Goal: Check status

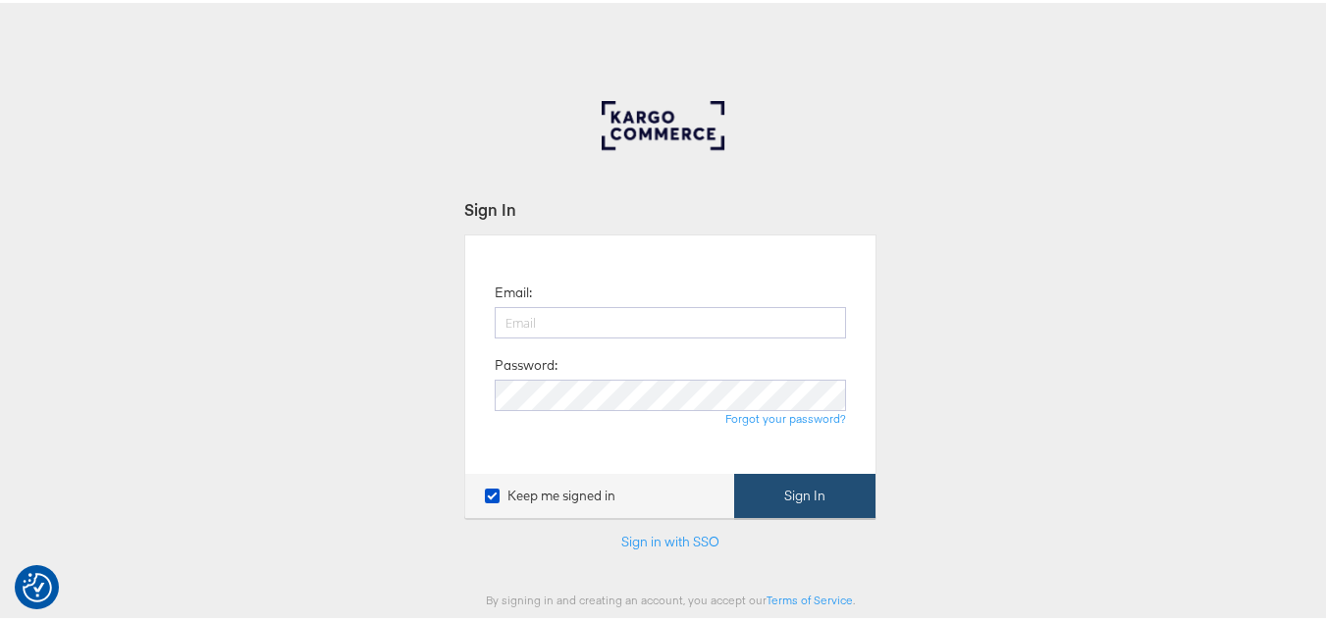
type input "[EMAIL_ADDRESS][PERSON_NAME][DOMAIN_NAME]"
click at [786, 484] on button "Sign In" at bounding box center [804, 493] width 141 height 44
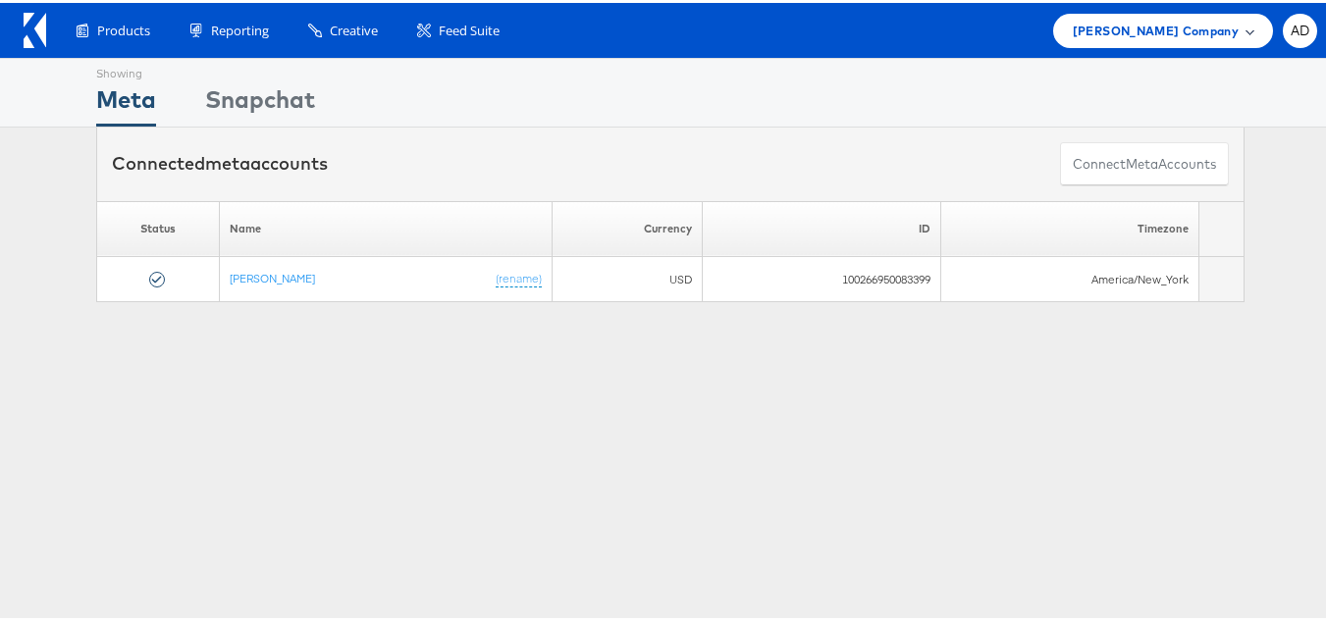
click at [1127, 32] on span "[PERSON_NAME] Company" at bounding box center [1156, 28] width 166 height 21
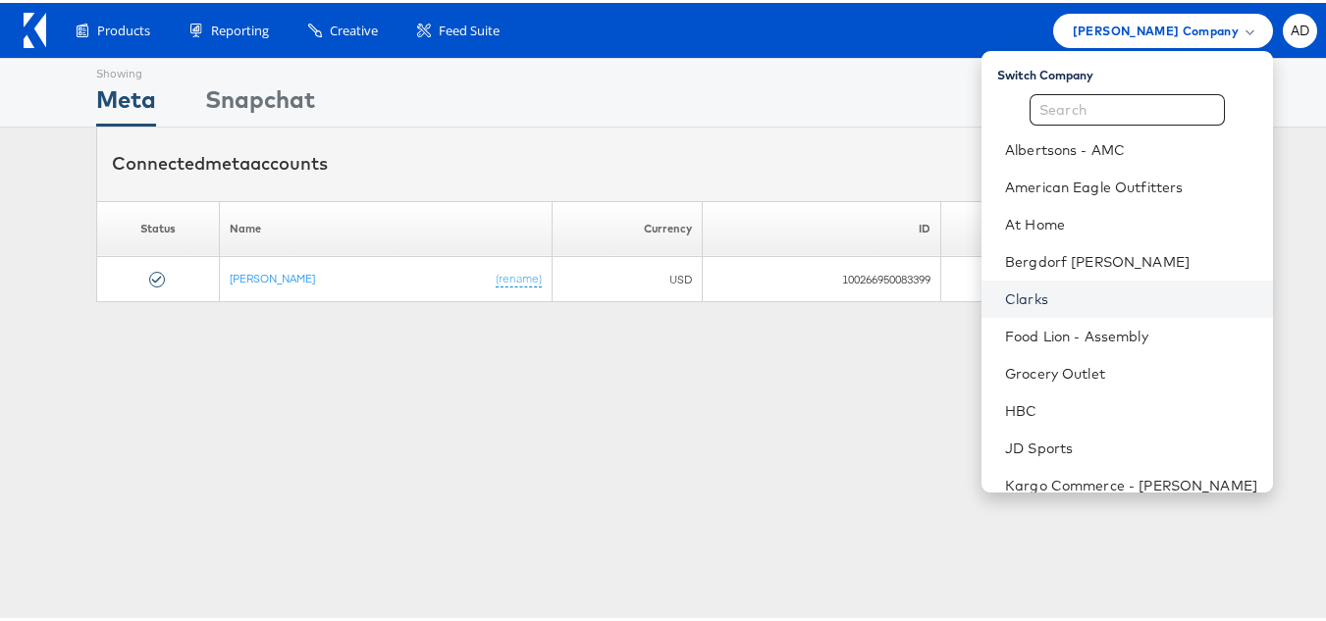
click at [1005, 297] on link "Clarks" at bounding box center [1131, 297] width 252 height 20
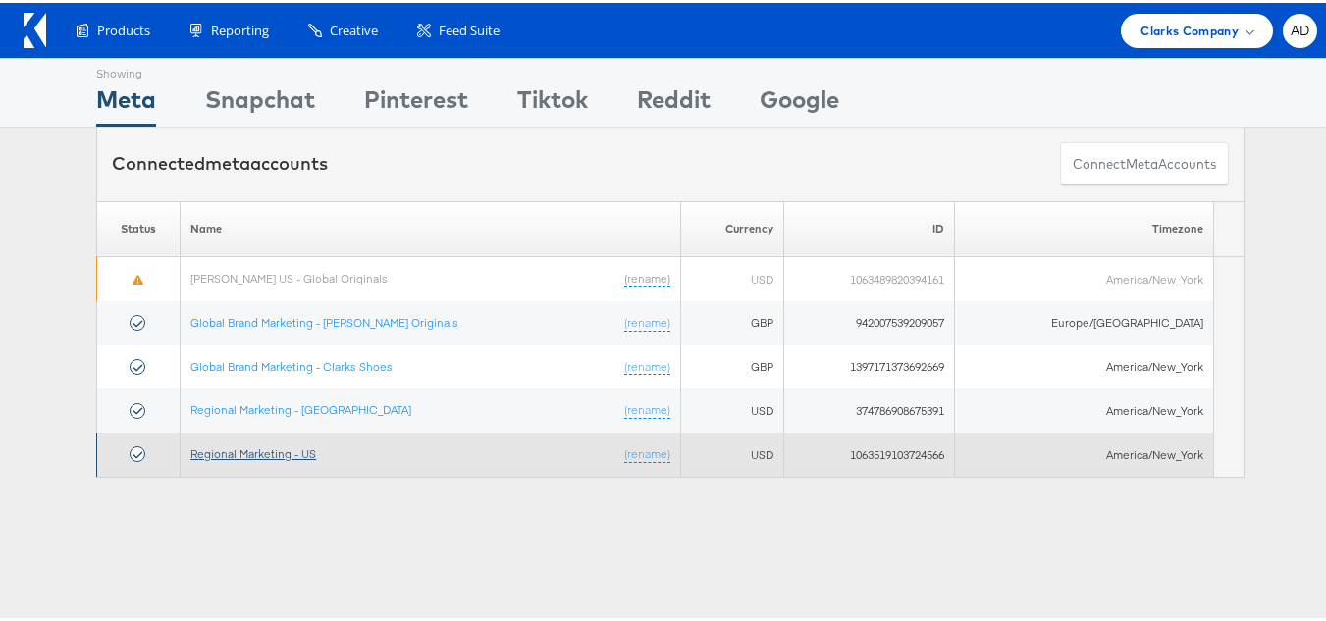
click at [271, 447] on link "Regional Marketing - US" at bounding box center [253, 451] width 126 height 15
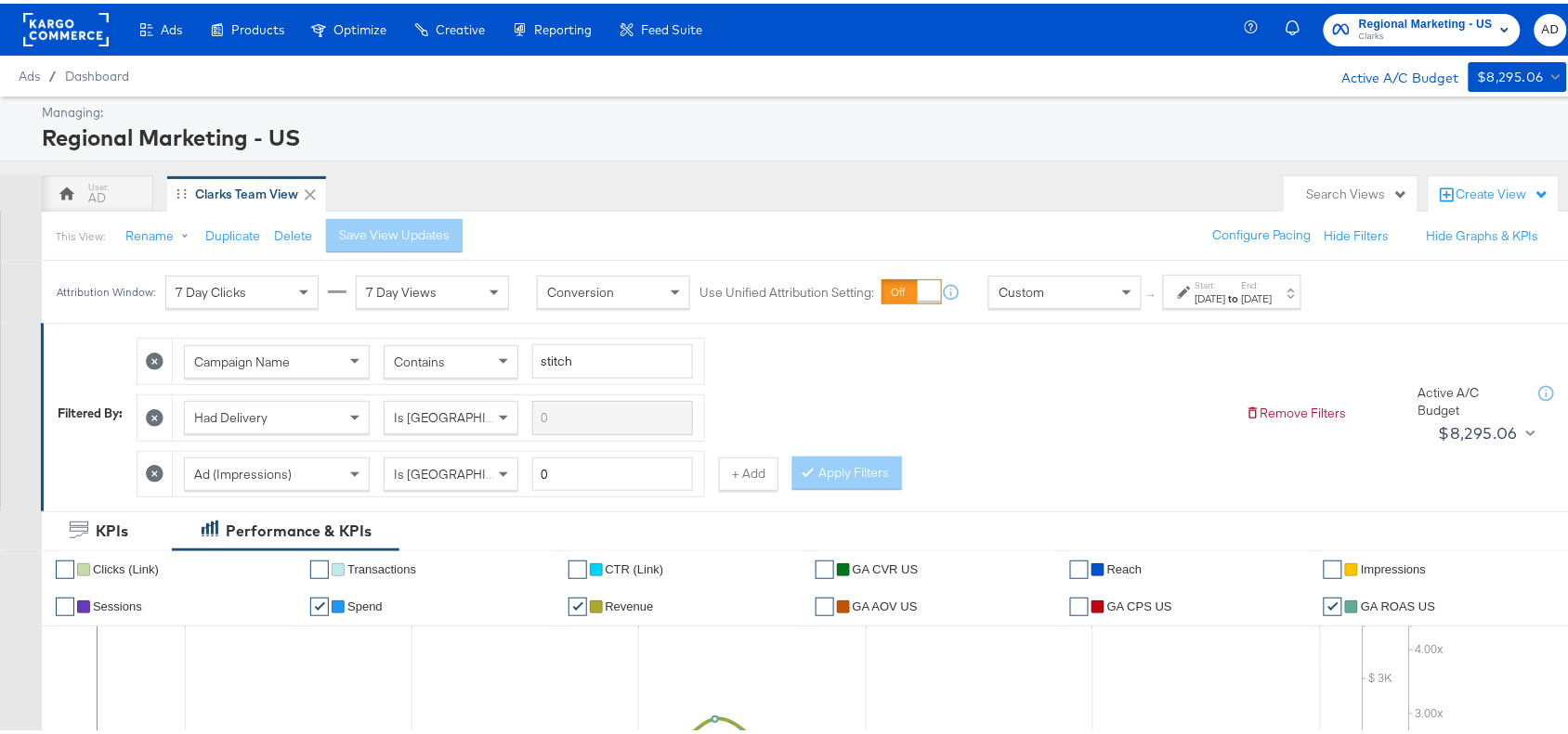
click at [1242, 294] on strong "to" at bounding box center [1233, 294] width 16 height 14
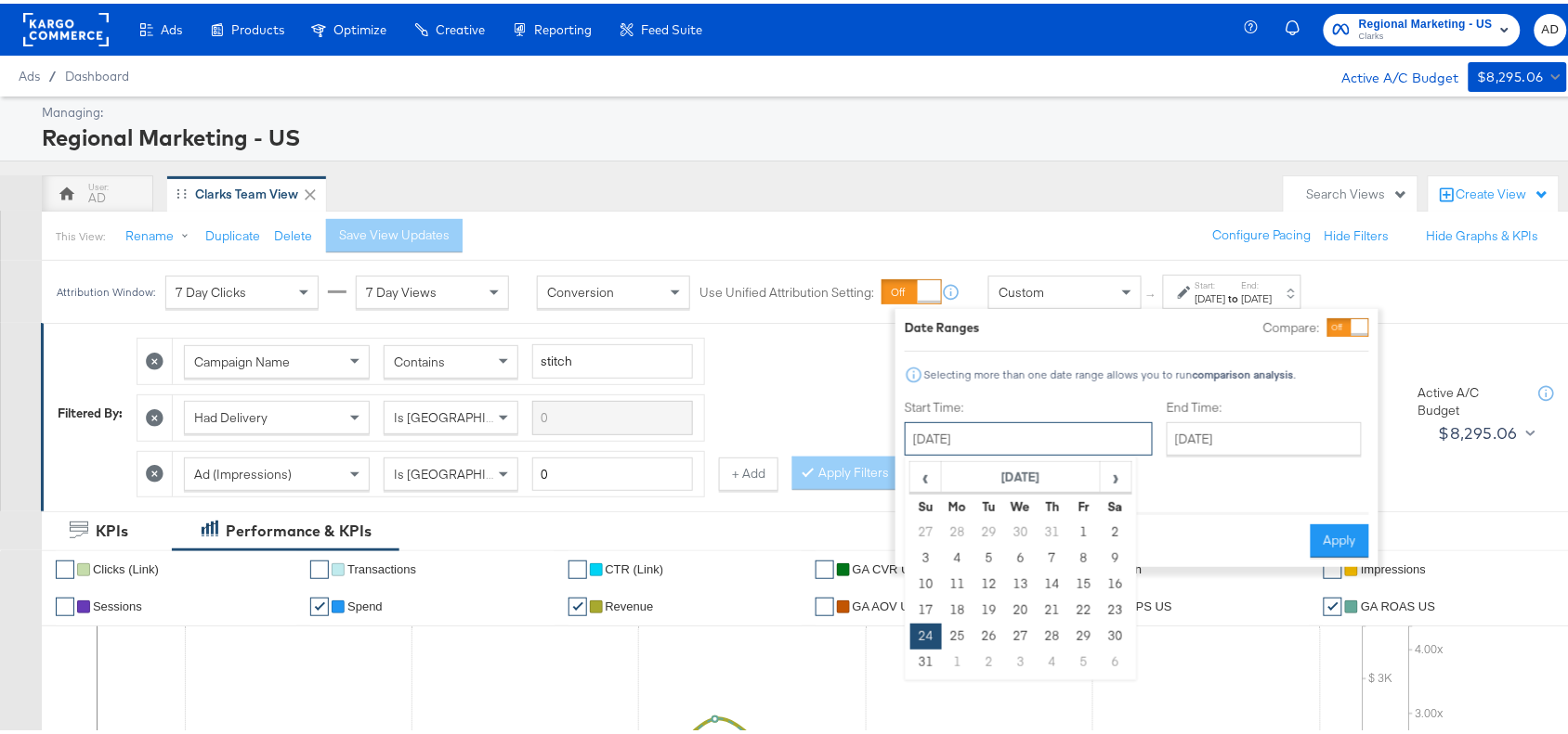
click at [1024, 421] on input "August 24th 2025" at bounding box center [1029, 435] width 248 height 33
click at [1112, 471] on span "›" at bounding box center [1116, 473] width 28 height 27
click at [1013, 531] on td "3" at bounding box center [1020, 529] width 31 height 26
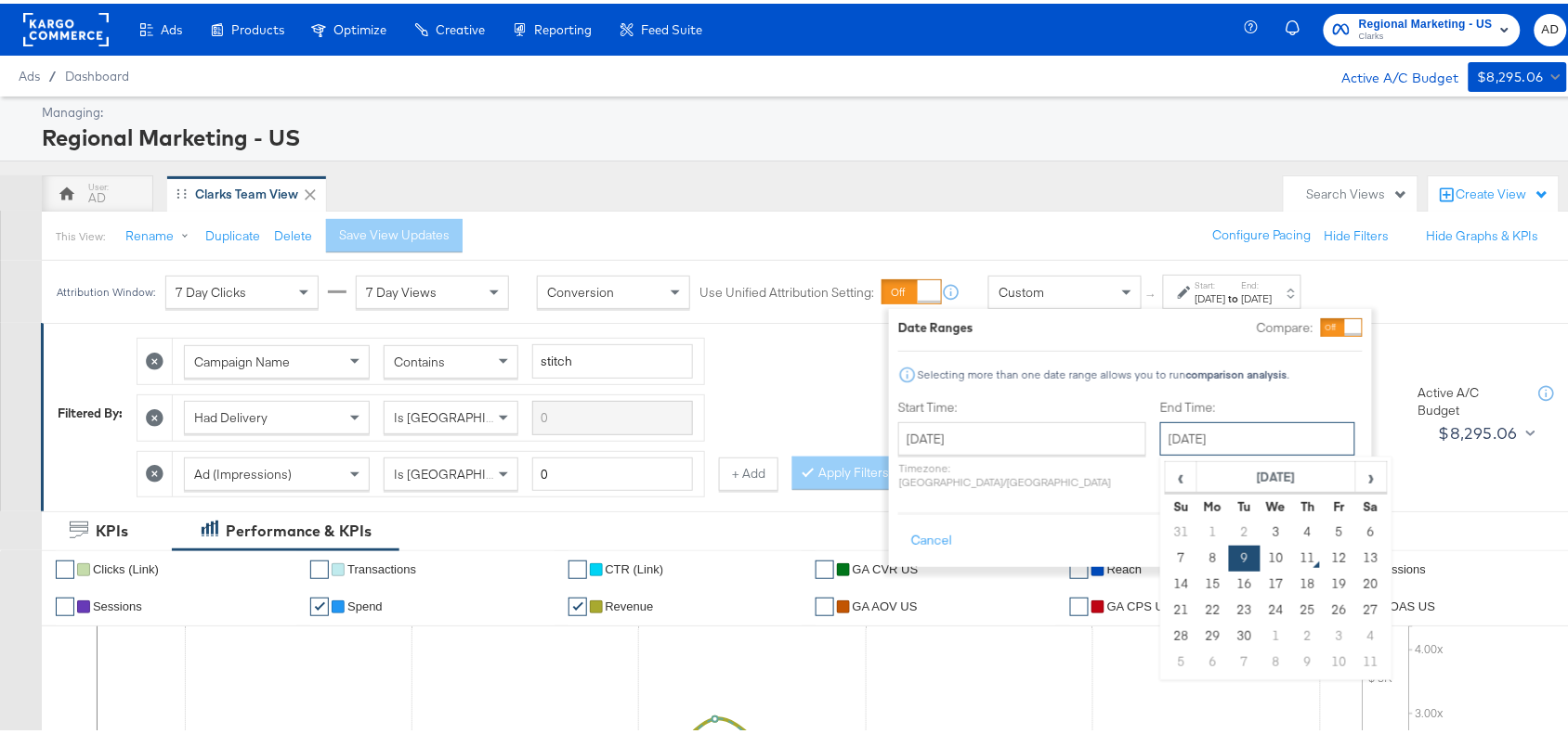
drag, startPoint x: 1203, startPoint y: 438, endPoint x: 1020, endPoint y: 442, distance: 183.0
click at [1020, 442] on div "Start Time: September 3rd 2025 ‹ September 2025 › Su Mo Tu We Th Fr Sa 31 1 2 3…" at bounding box center [1130, 445] width 465 height 98
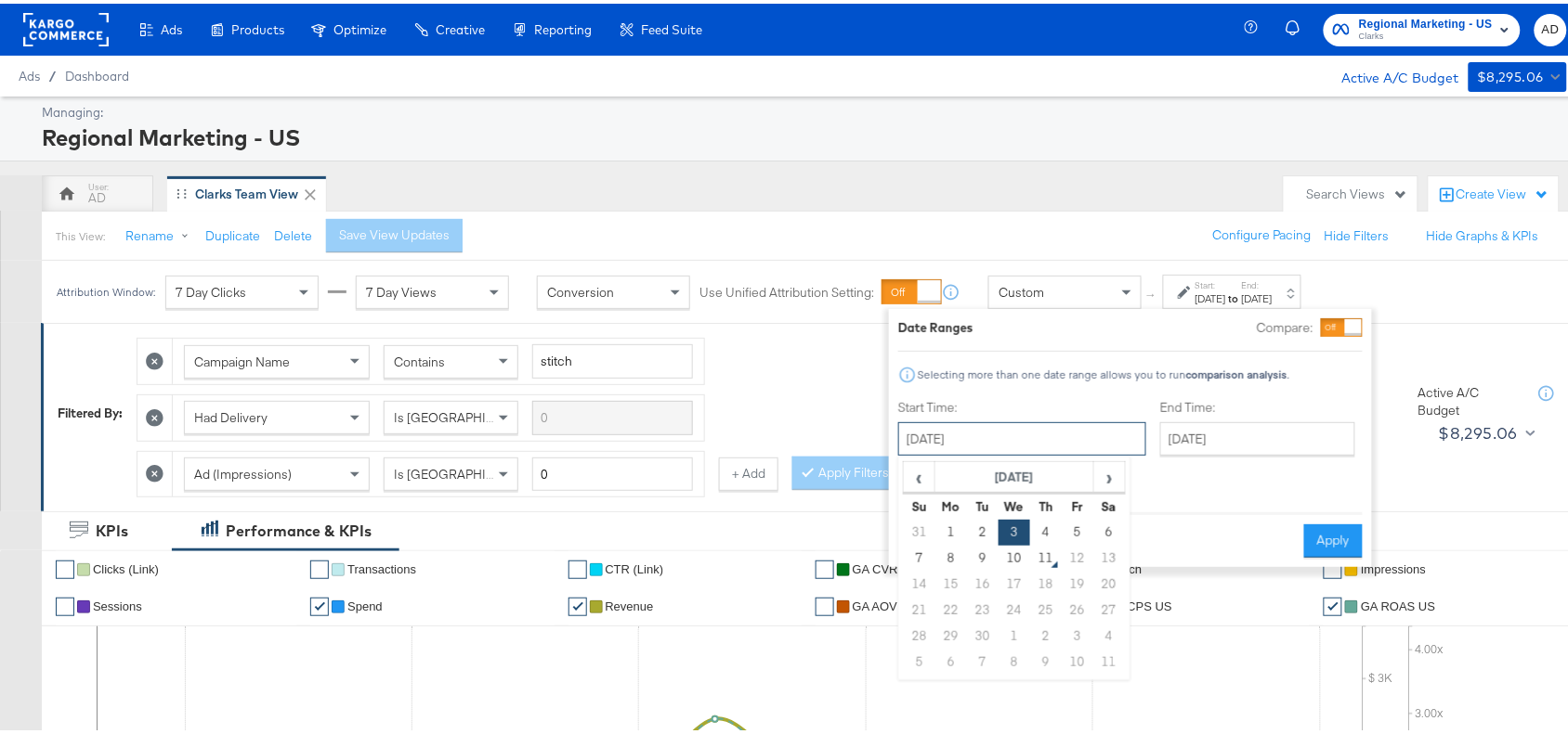
click at [1020, 442] on input "September 3rd 2025" at bounding box center [1022, 435] width 248 height 33
click at [977, 518] on td "2" at bounding box center [982, 529] width 31 height 26
type input "September 2nd 2025"
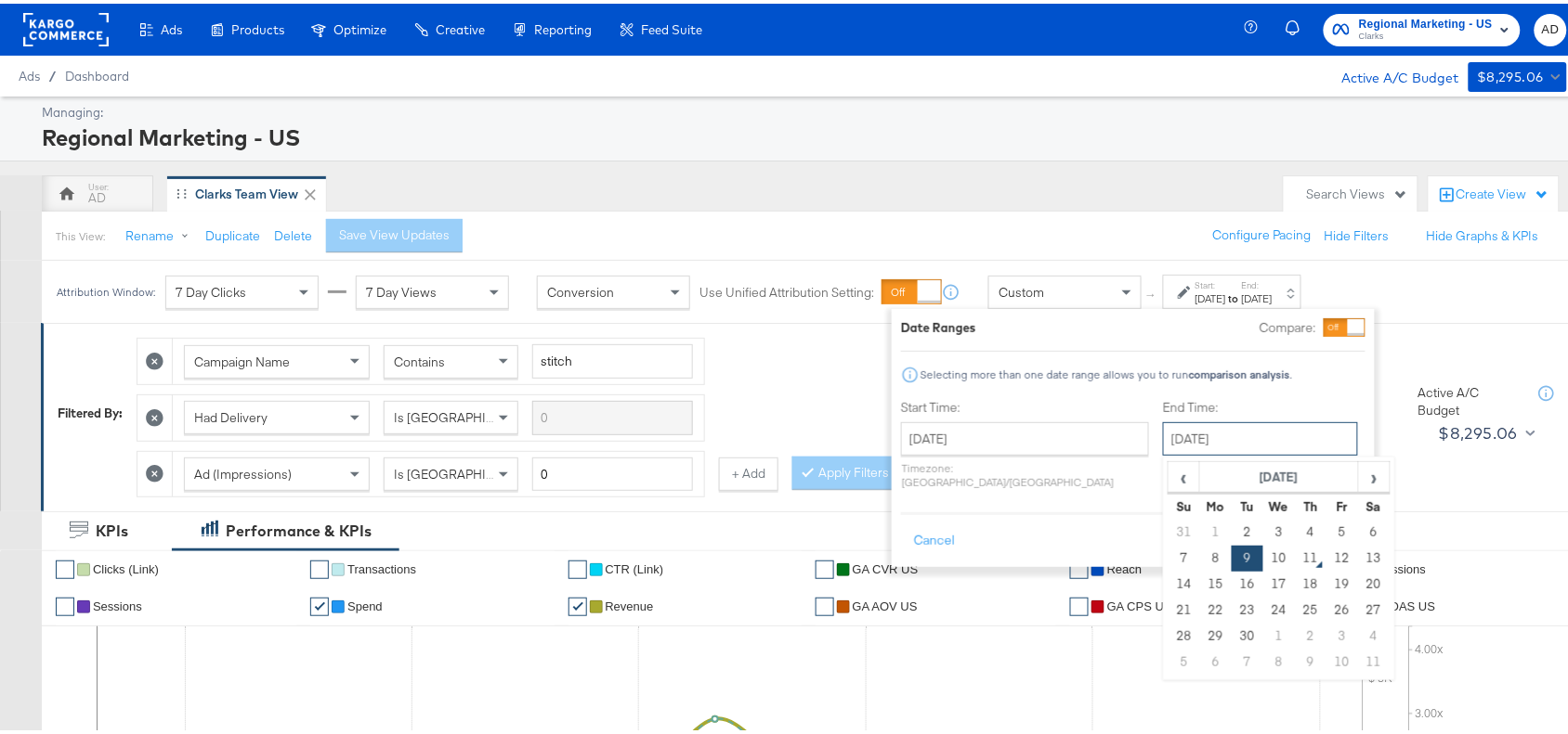
click at [1196, 439] on input "September 9th 2025" at bounding box center [1260, 435] width 195 height 33
click at [1231, 530] on td "2" at bounding box center [1246, 529] width 31 height 26
type input "September 2nd 2025"
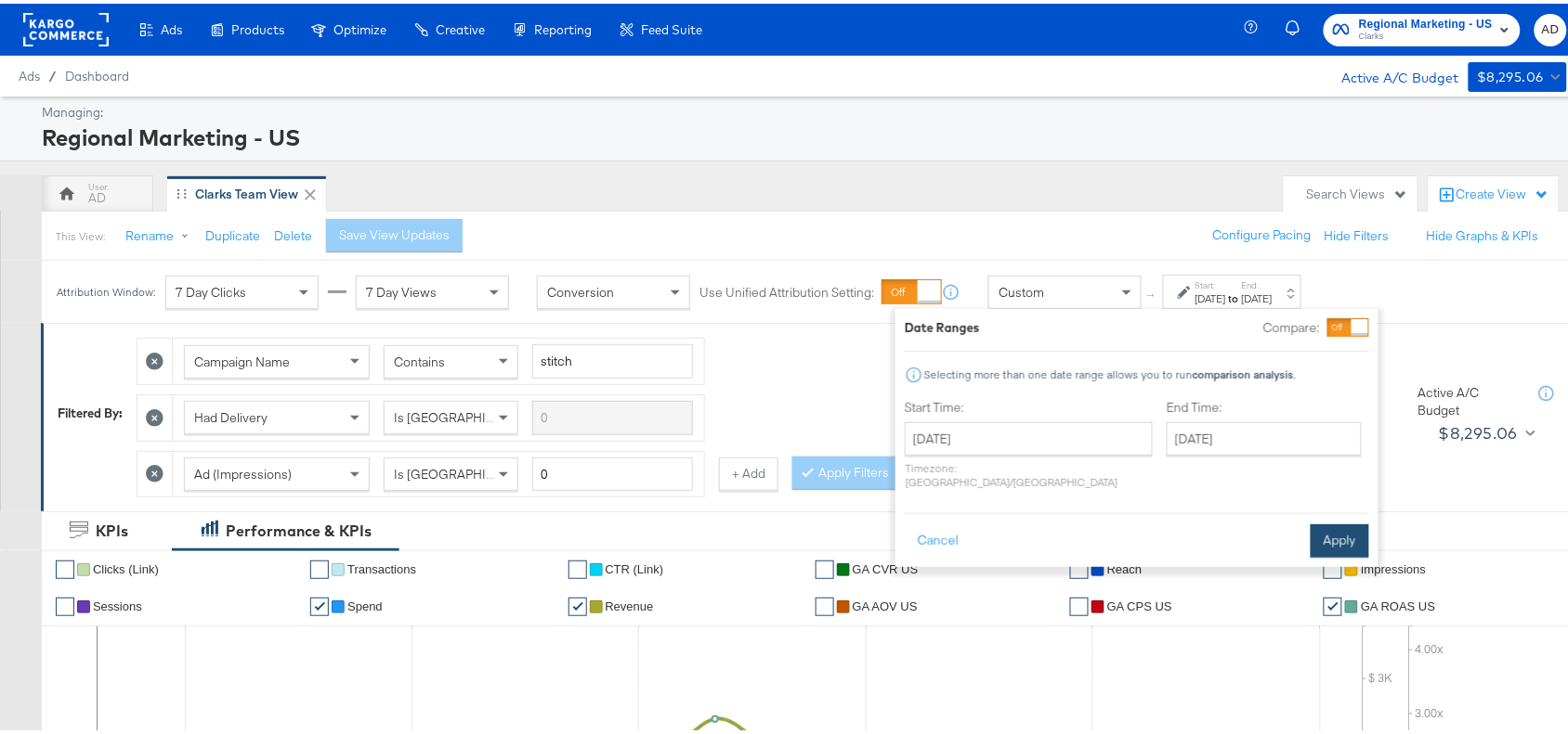
click at [1326, 529] on button "Apply" at bounding box center [1340, 537] width 59 height 33
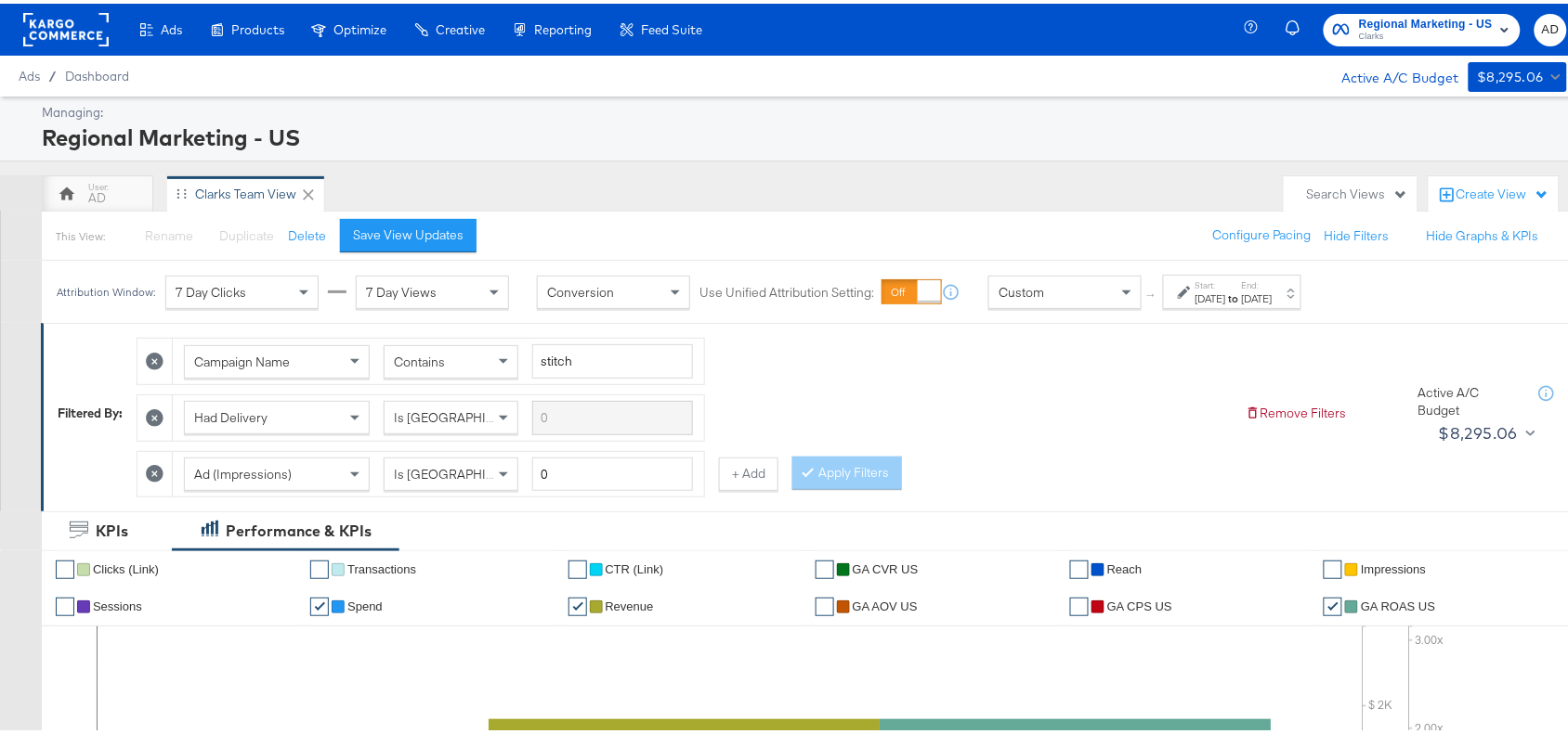
scroll to position [872, 0]
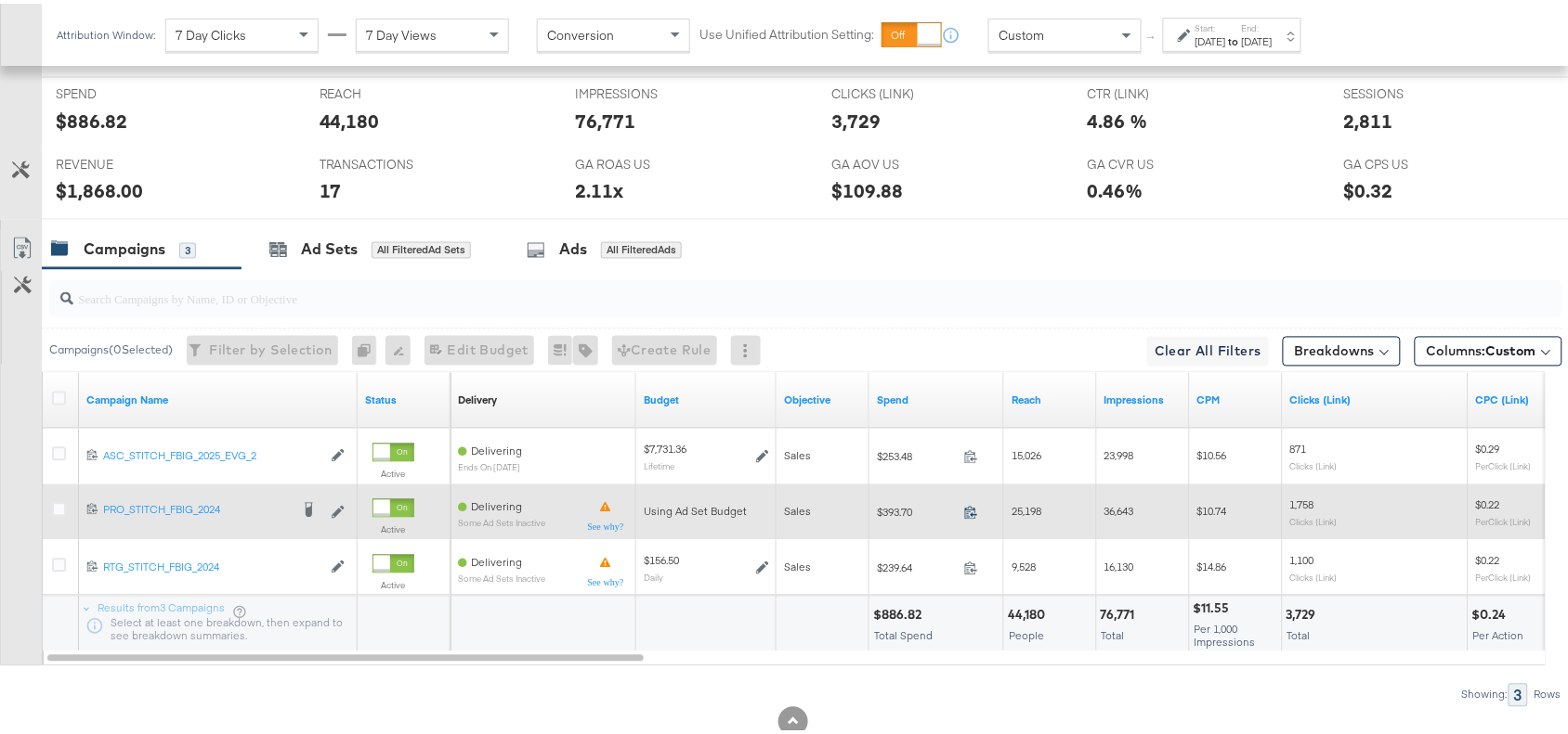
click at [966, 516] on icon at bounding box center [971, 509] width 14 height 14
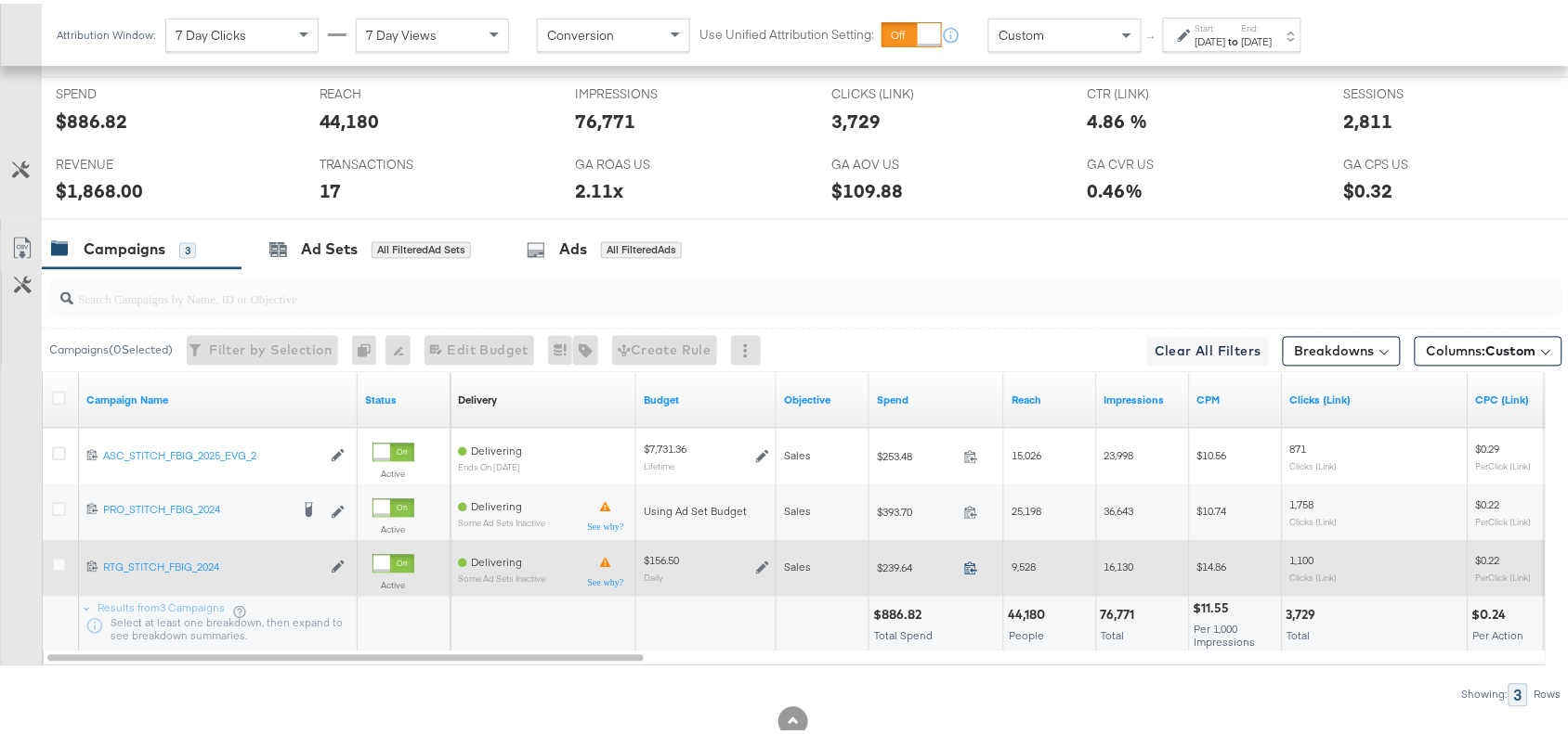
click at [968, 568] on icon at bounding box center [971, 565] width 14 height 14
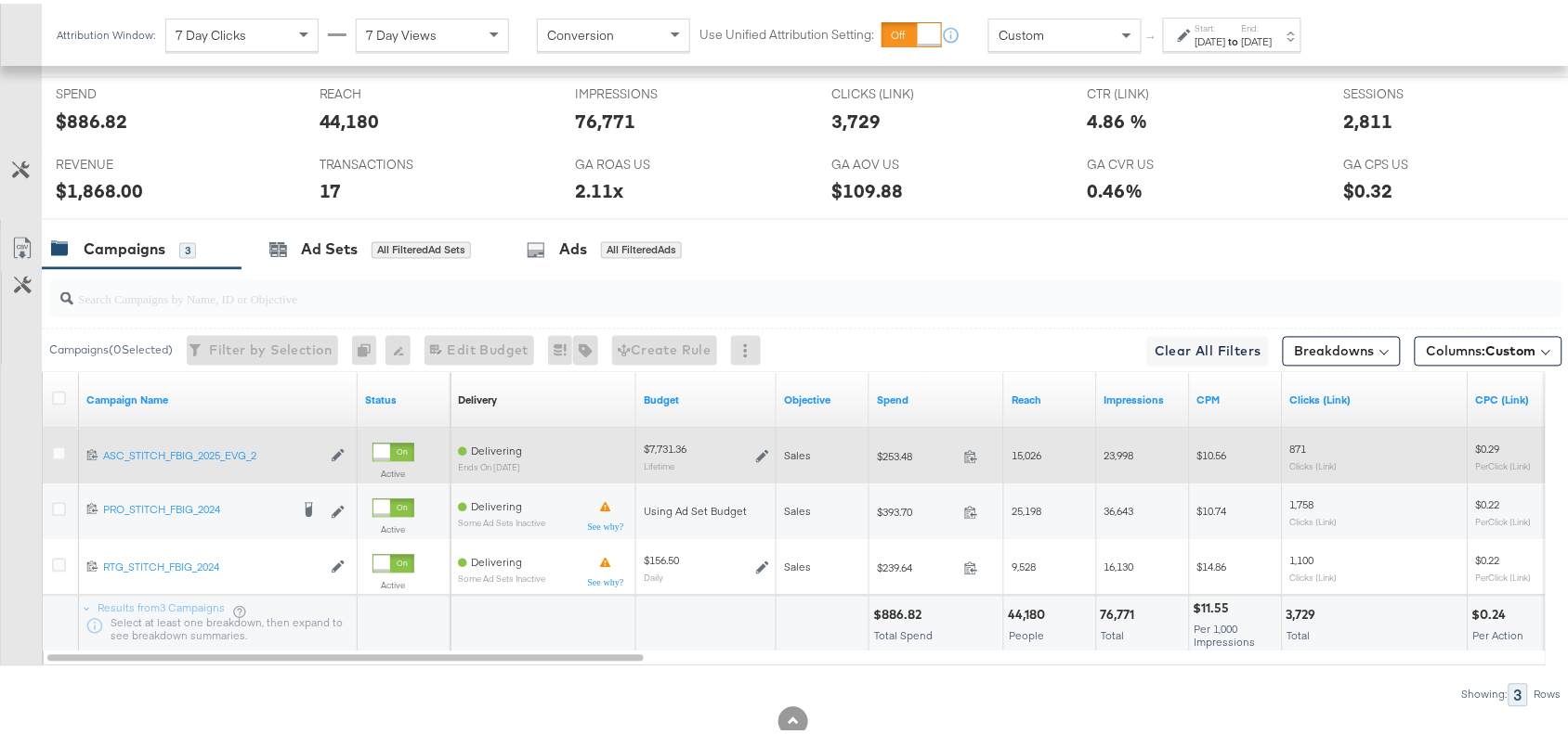
click at [980, 457] on span at bounding box center [977, 456] width 40 height 14
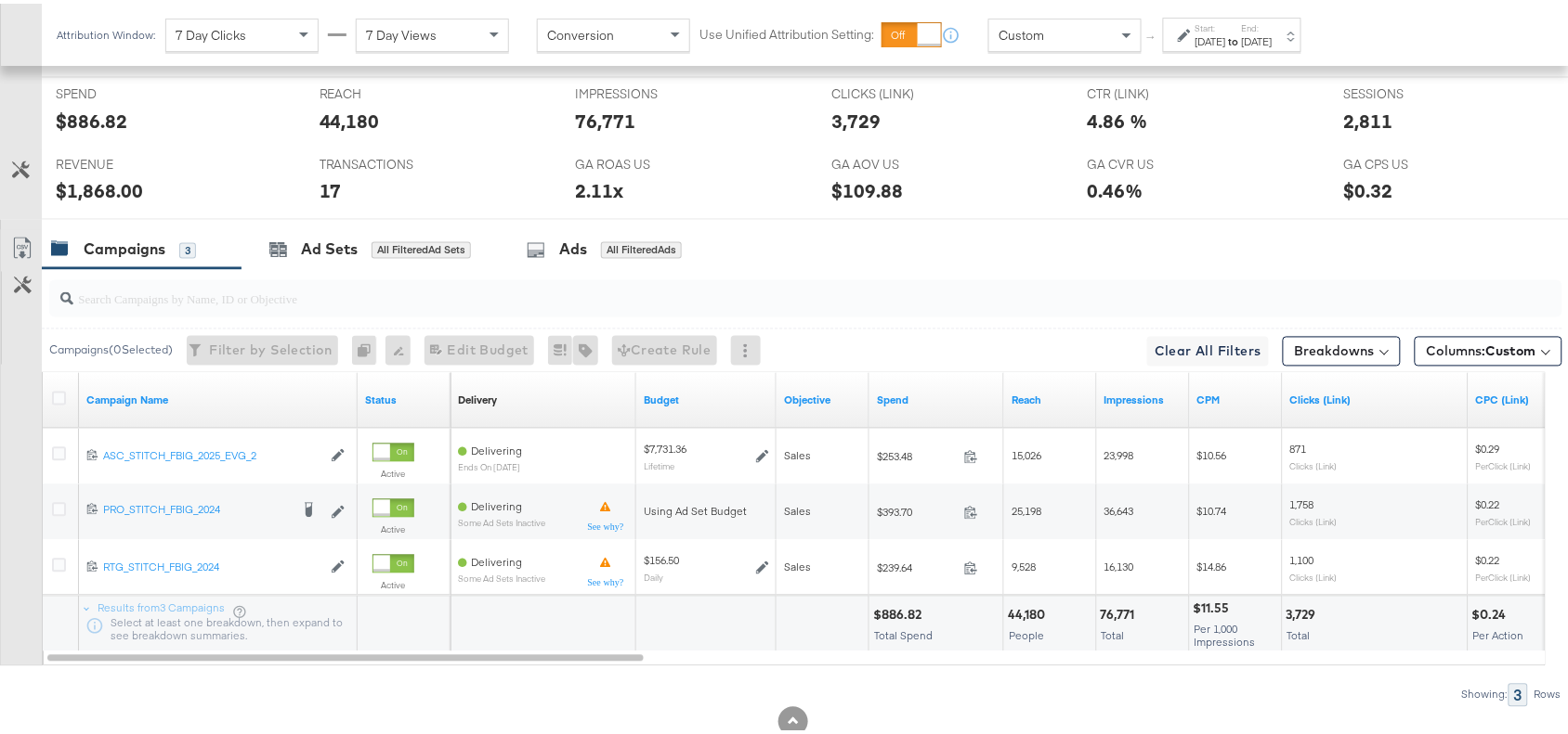
click at [1252, 47] on div "Start: Sep 2nd 2025 to End: Sep 2nd 2025" at bounding box center [1232, 31] width 138 height 34
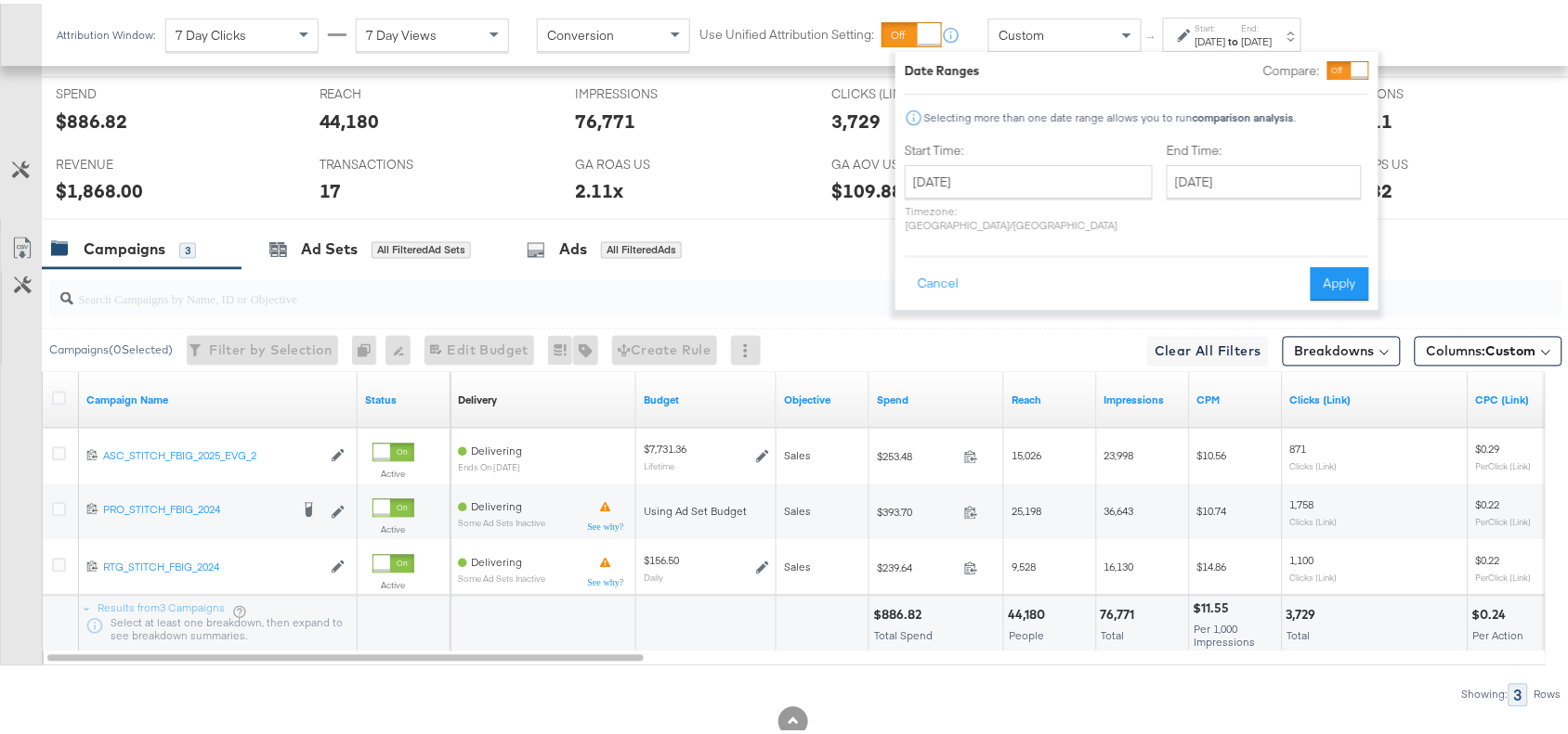
click at [1024, 159] on div "Start Time: September 2nd 2025 ‹ September 2025 › Su Mo Tu We Th Fr Sa 31 1 2 3…" at bounding box center [1029, 187] width 248 height 98
drag, startPoint x: 1046, startPoint y: 186, endPoint x: 1013, endPoint y: 281, distance: 100.6
click at [1013, 195] on div "September 2nd 2025 ‹ September 2025 › Su Mo Tu We Th Fr Sa 31 1 2 3 4 5 6 7 8 9…" at bounding box center [1029, 178] width 248 height 33
click at [1013, 281] on td "3" at bounding box center [1020, 271] width 31 height 26
type input "September 3rd 2025"
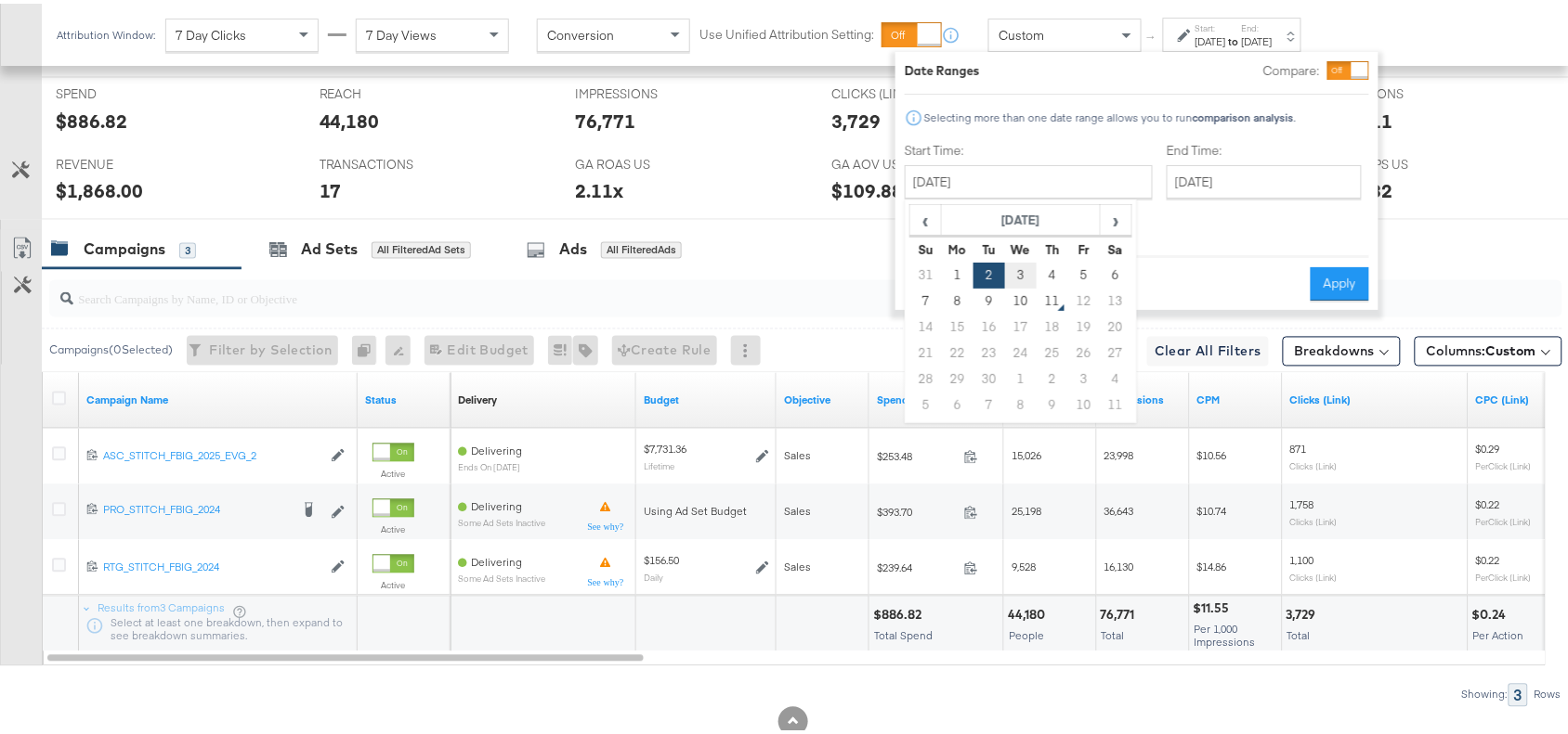
type input "September 3rd 2025"
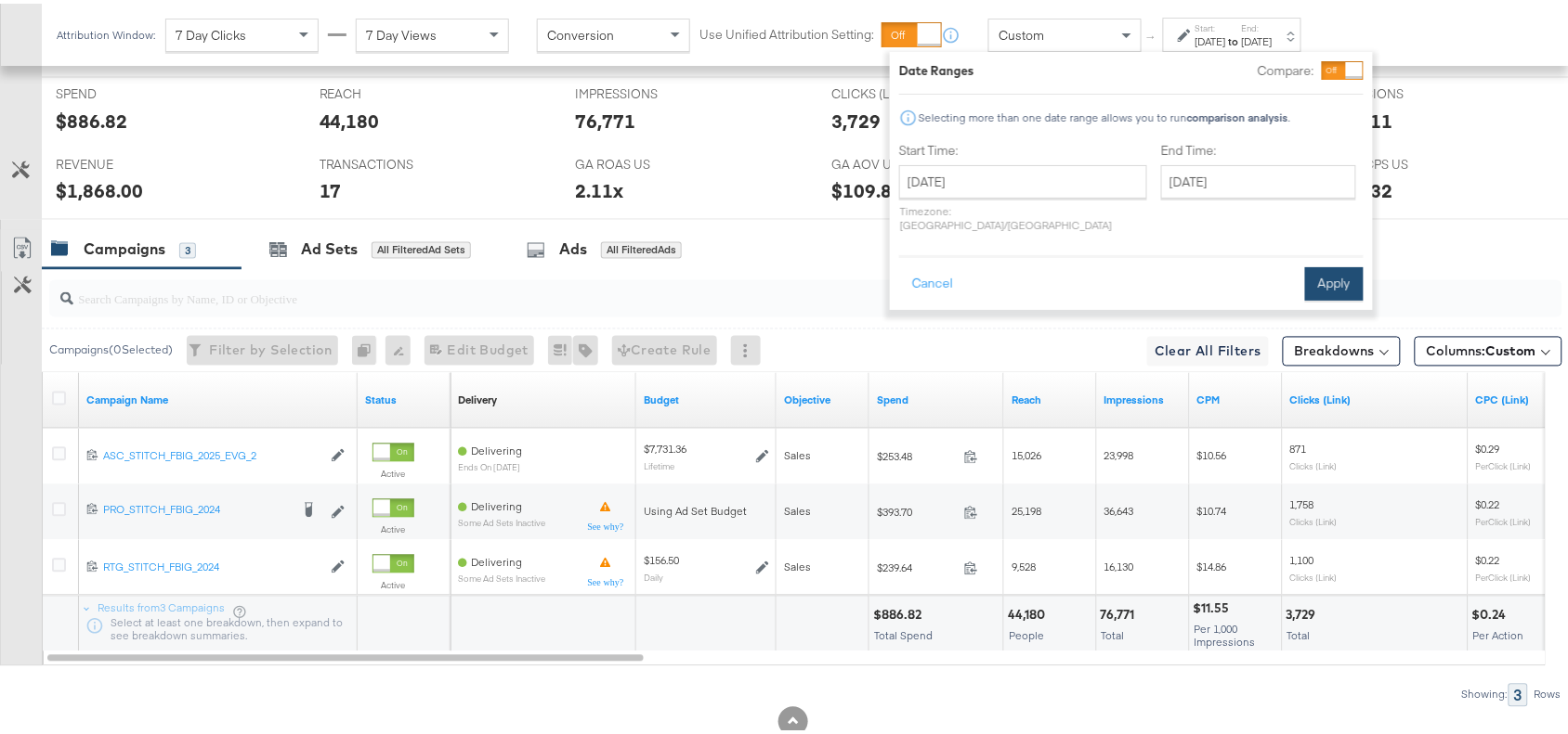
click at [1320, 264] on button "Apply" at bounding box center [1334, 280] width 59 height 33
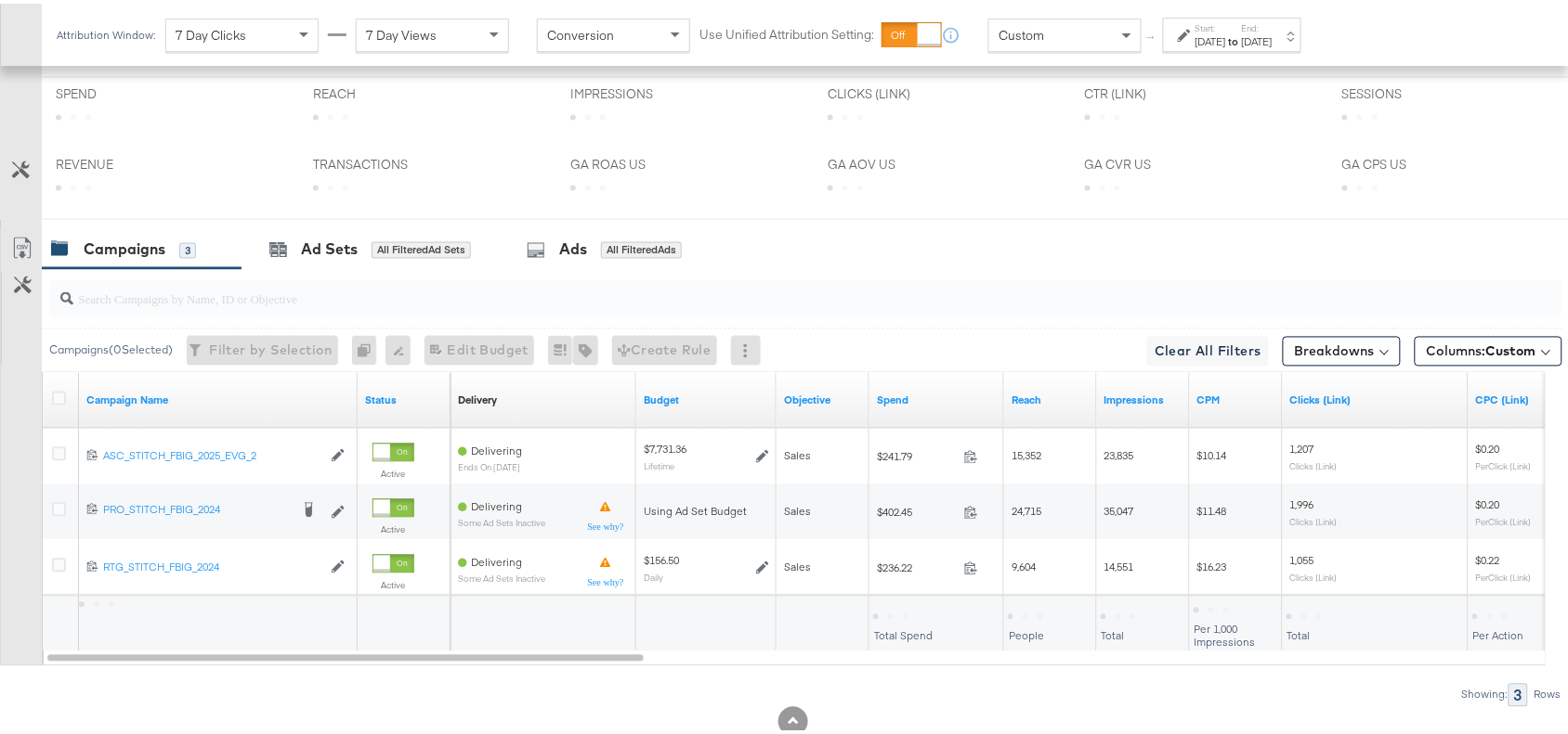
scroll to position [928, 0]
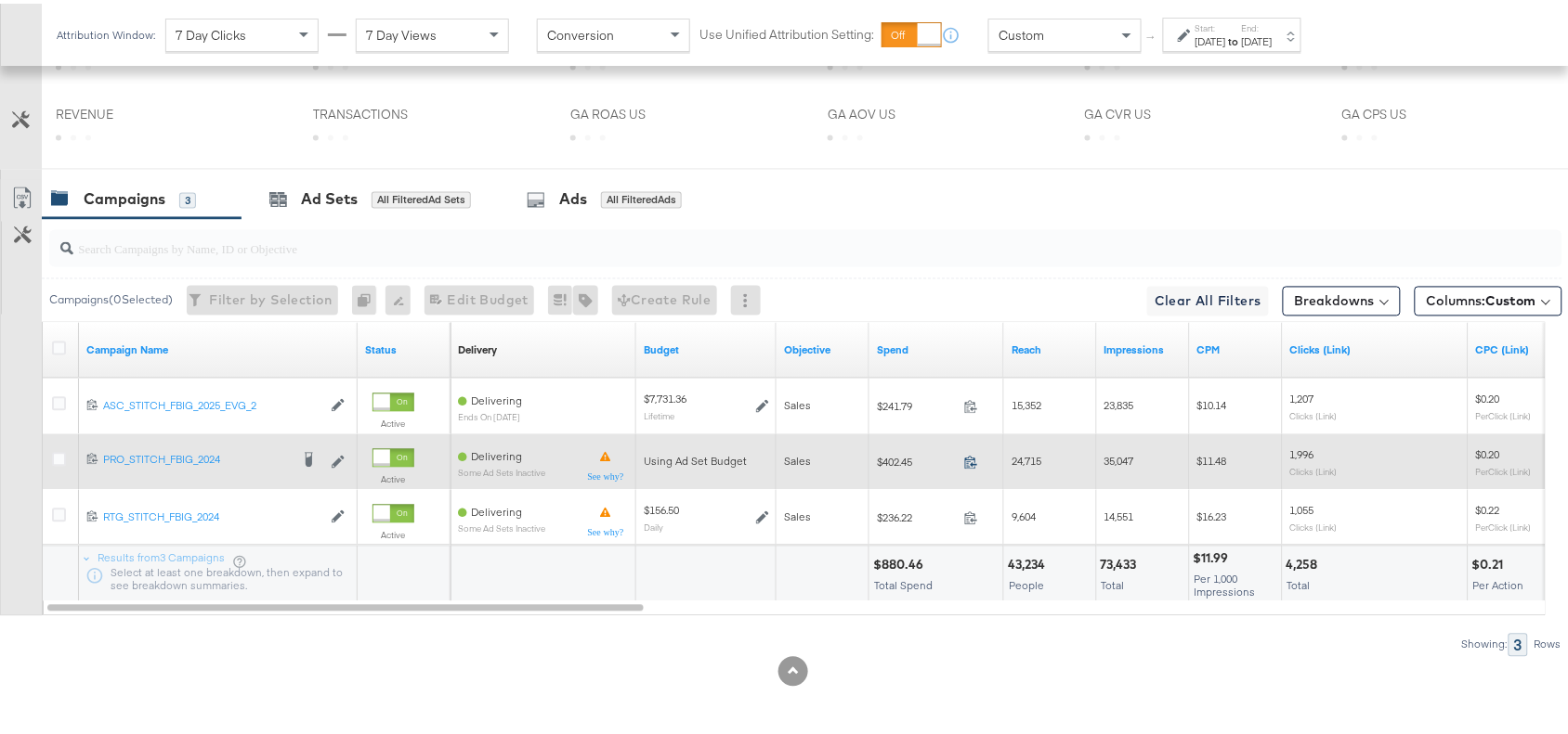
click at [967, 457] on icon at bounding box center [971, 459] width 14 height 14
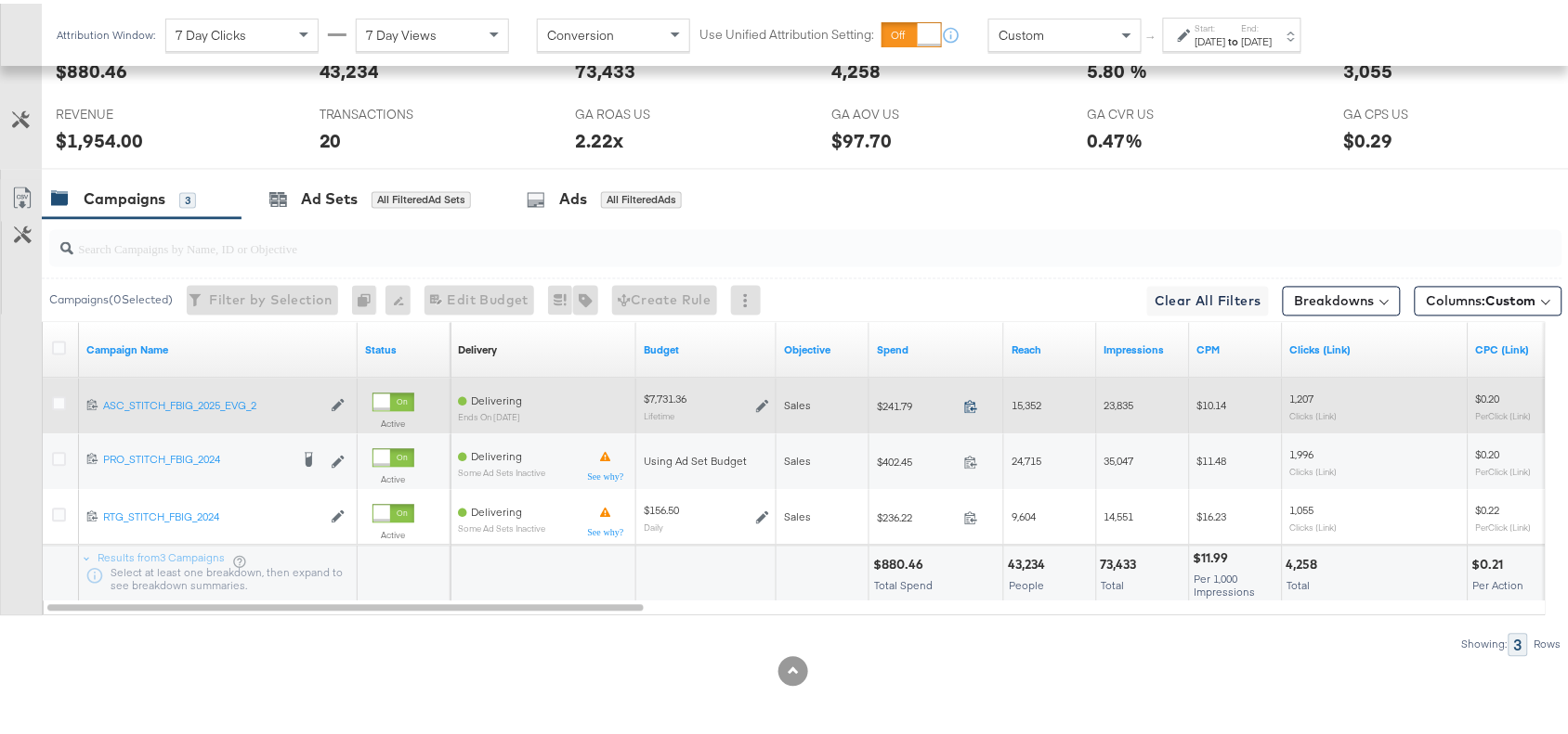
click at [968, 409] on icon at bounding box center [971, 403] width 14 height 14
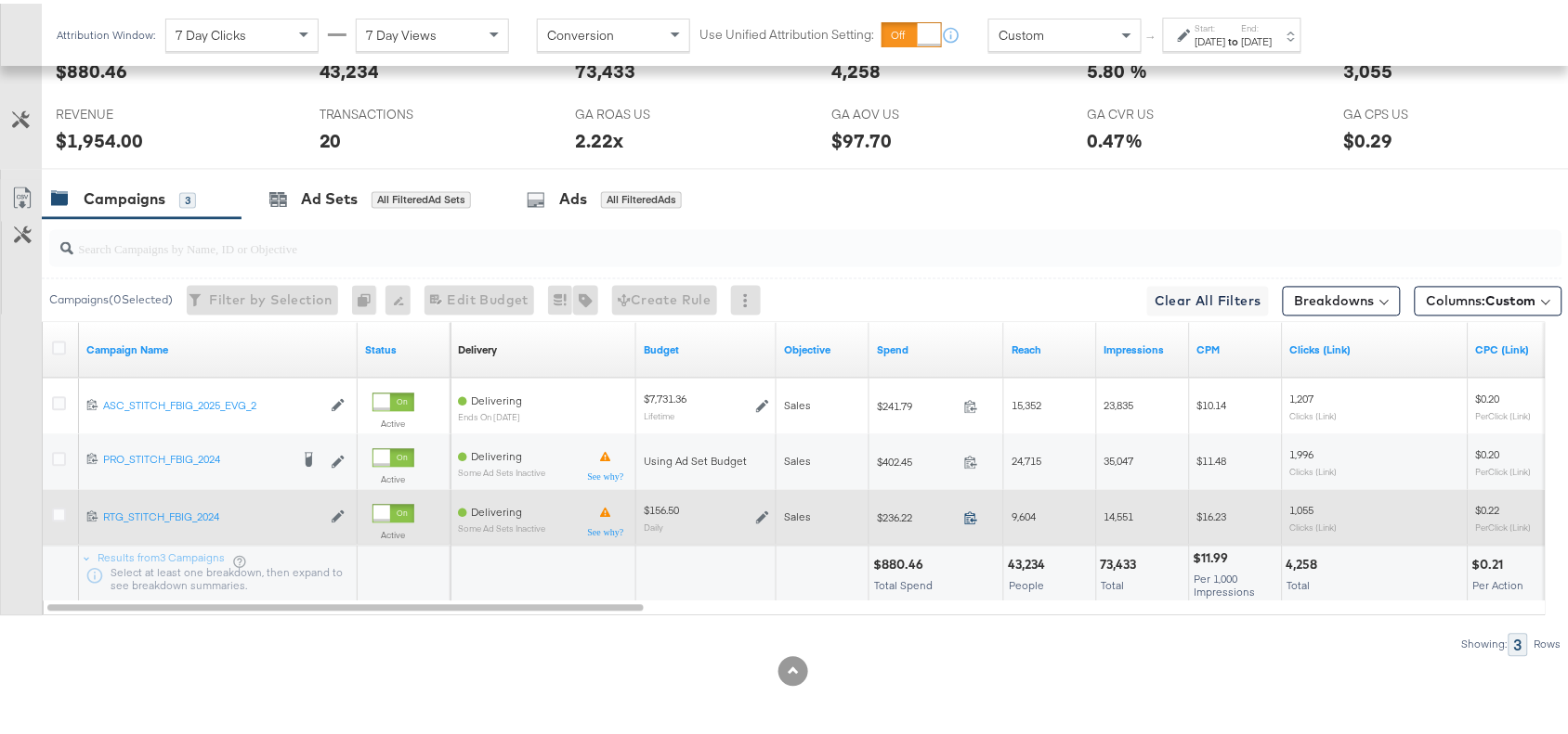
click at [972, 514] on icon at bounding box center [971, 515] width 14 height 14
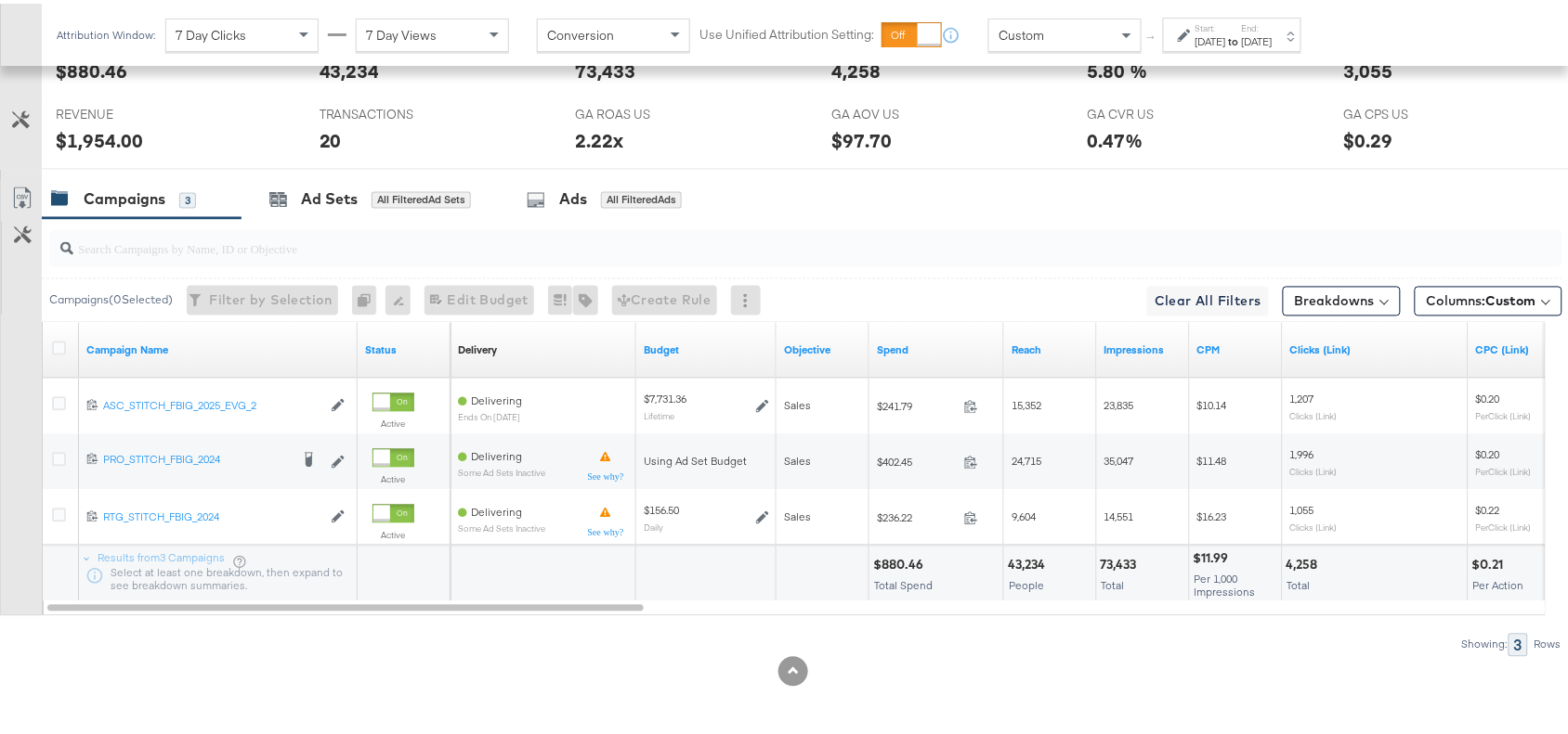
click at [1222, 30] on div "Sep 3rd 2025" at bounding box center [1210, 38] width 30 height 15
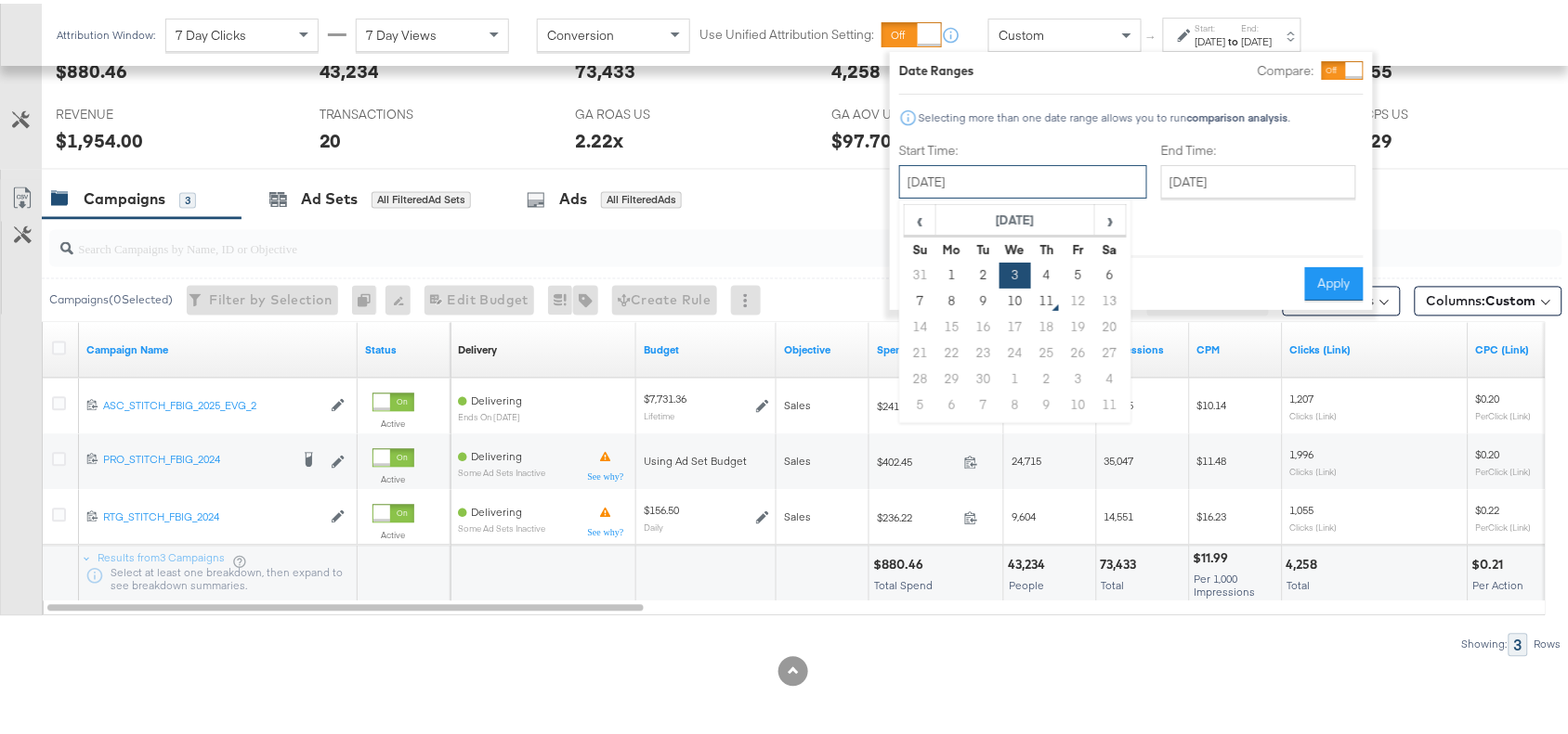
click at [990, 192] on input "September 3rd 2025" at bounding box center [1023, 178] width 248 height 33
click at [1041, 274] on td "4" at bounding box center [1046, 271] width 31 height 26
type input "September 4th 2025"
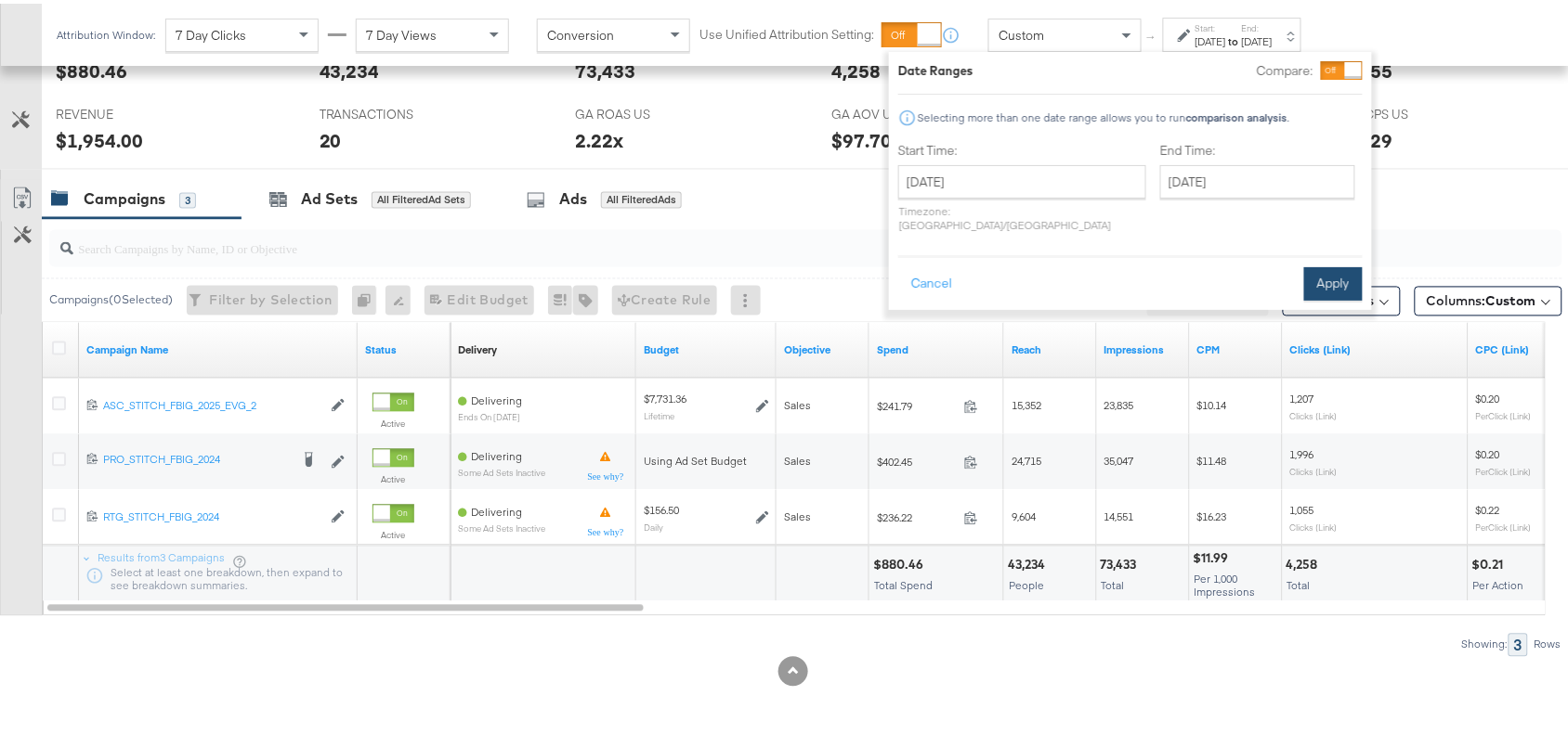
click at [1328, 264] on button "Apply" at bounding box center [1333, 280] width 59 height 33
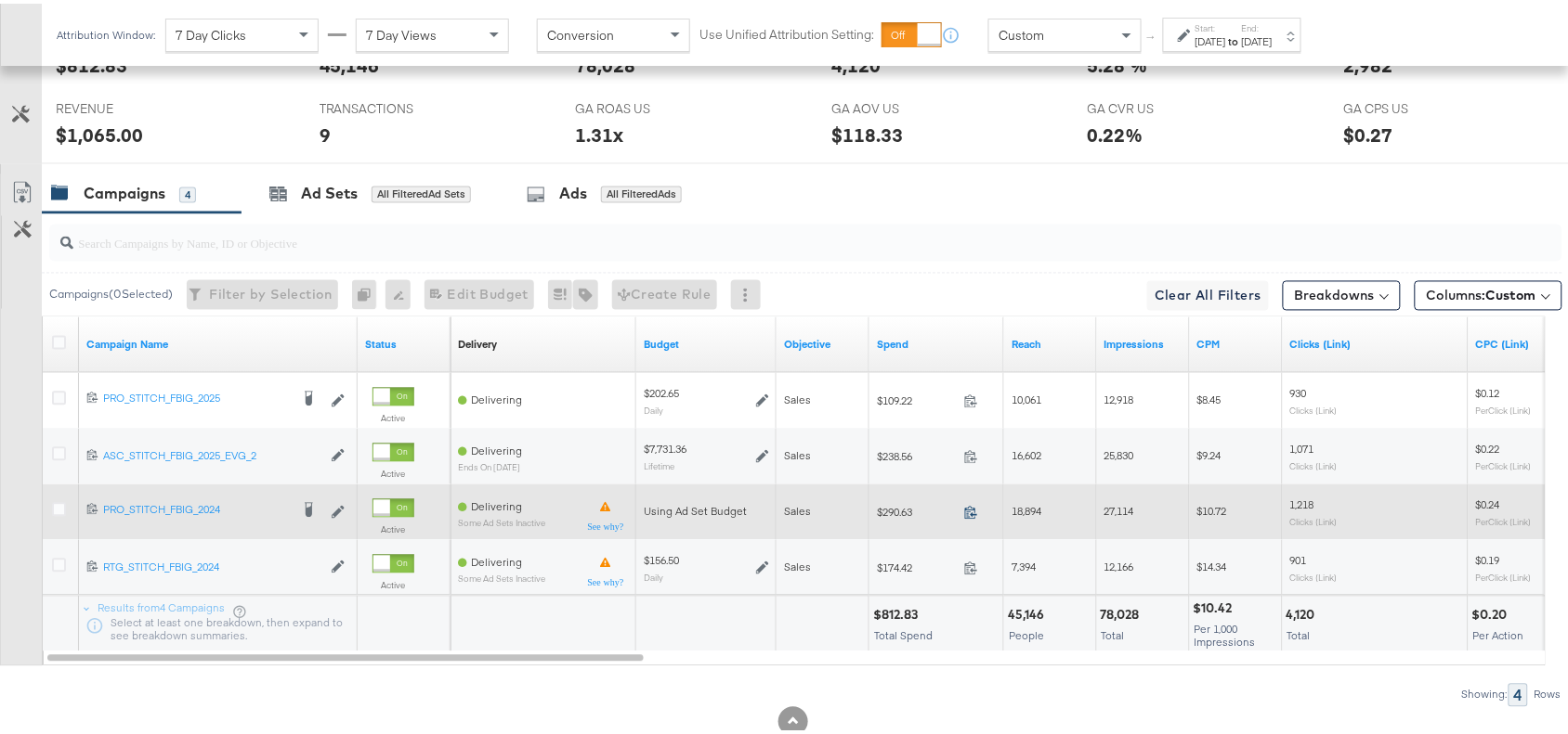
click at [966, 516] on icon at bounding box center [971, 509] width 14 height 14
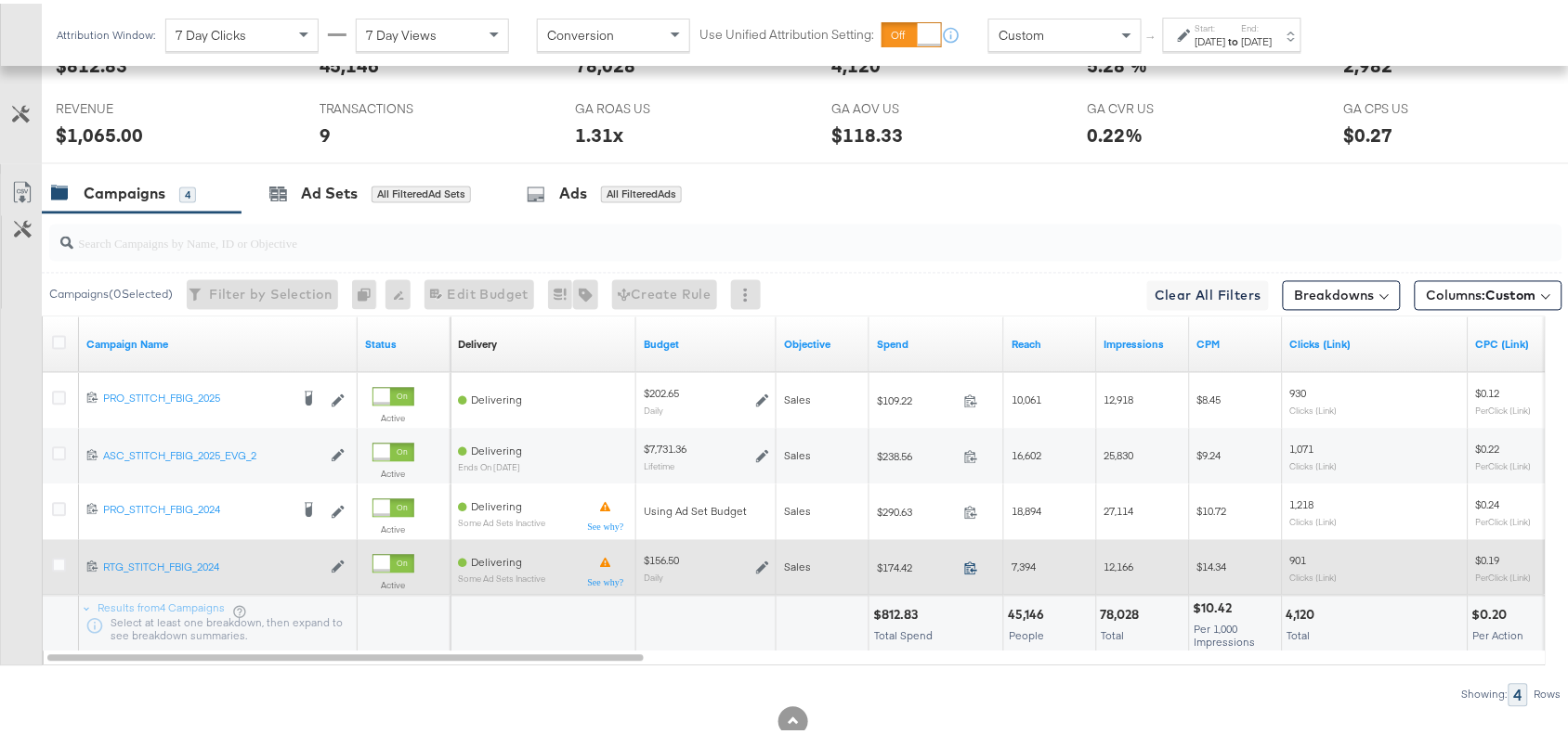
click at [969, 568] on icon at bounding box center [971, 565] width 14 height 14
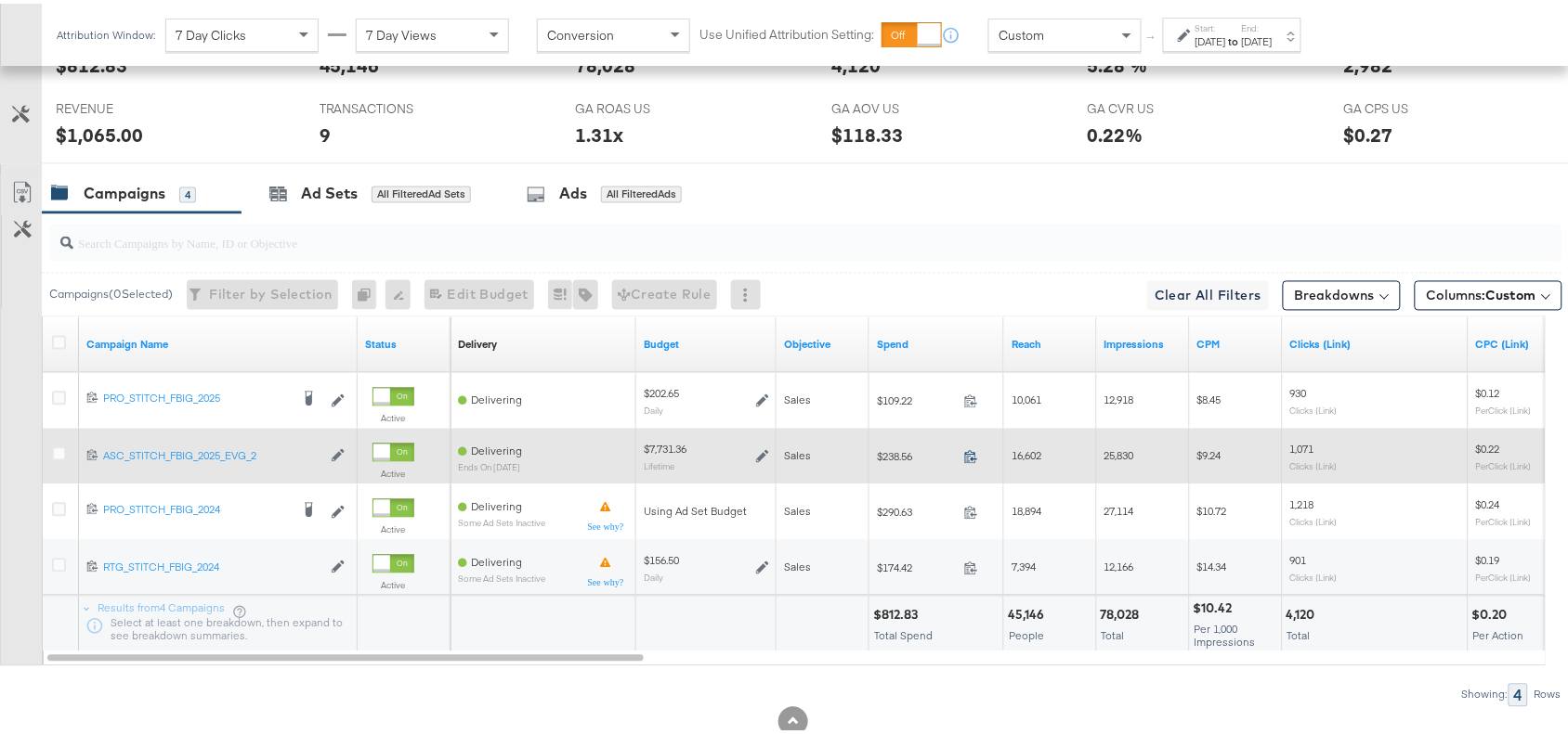
click at [977, 460] on icon at bounding box center [971, 453] width 14 height 14
